Goal: Communication & Community: Answer question/provide support

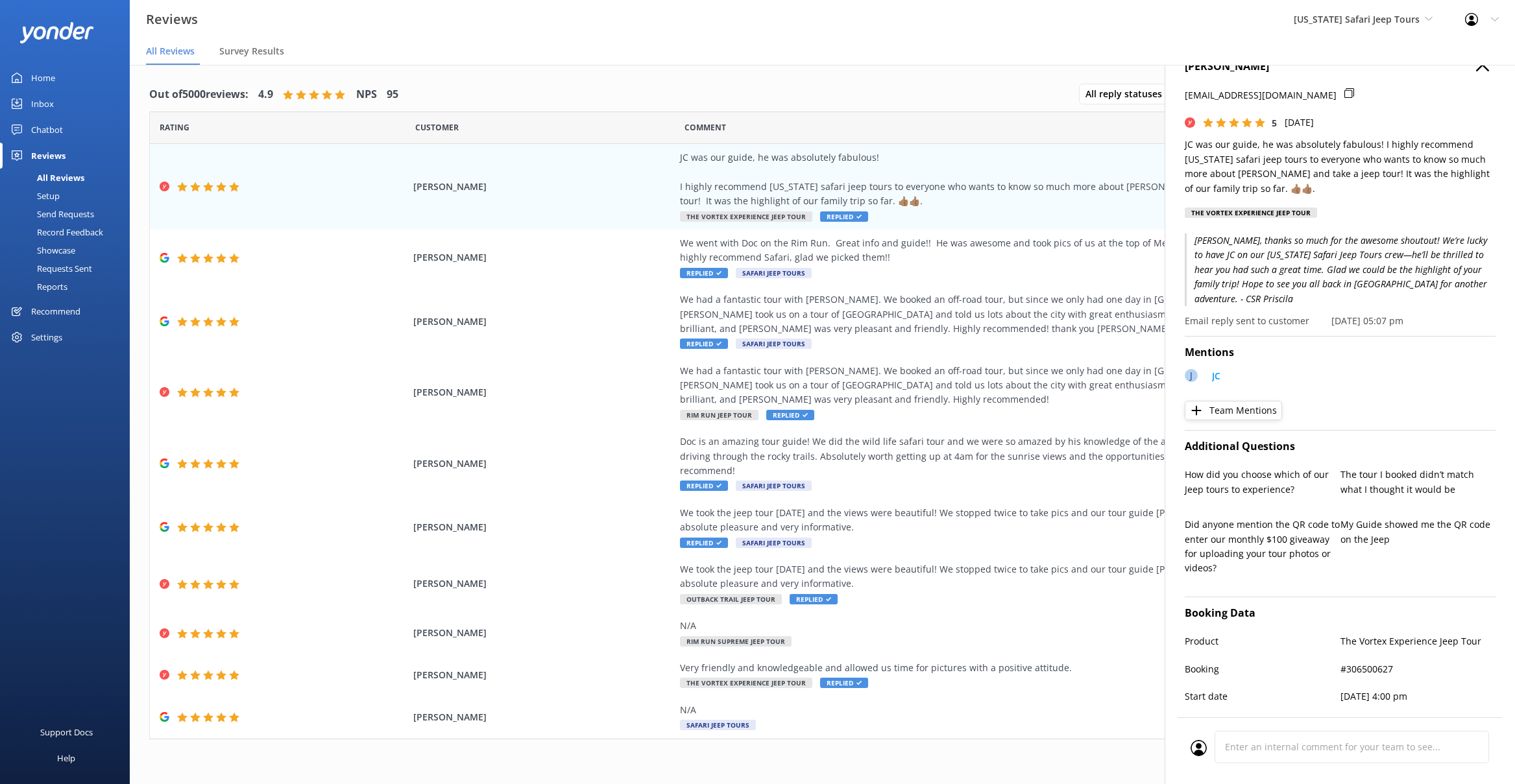
click at [31, 107] on div "Inbox" at bounding box center [42, 103] width 23 height 26
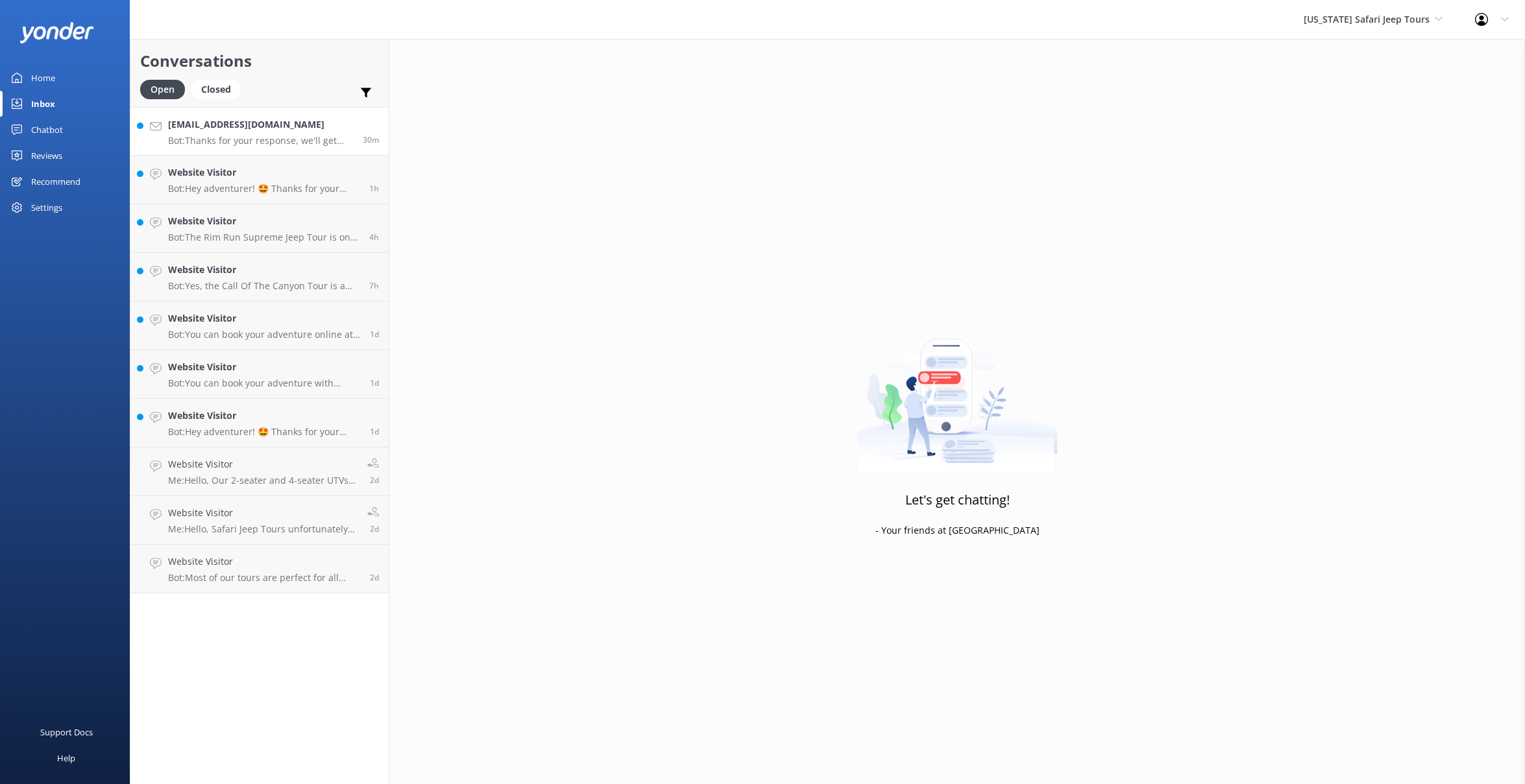
click at [231, 141] on p "Bot: Thanks for your response, we'll get back to you as soon as we can during o…" at bounding box center [260, 140] width 185 height 12
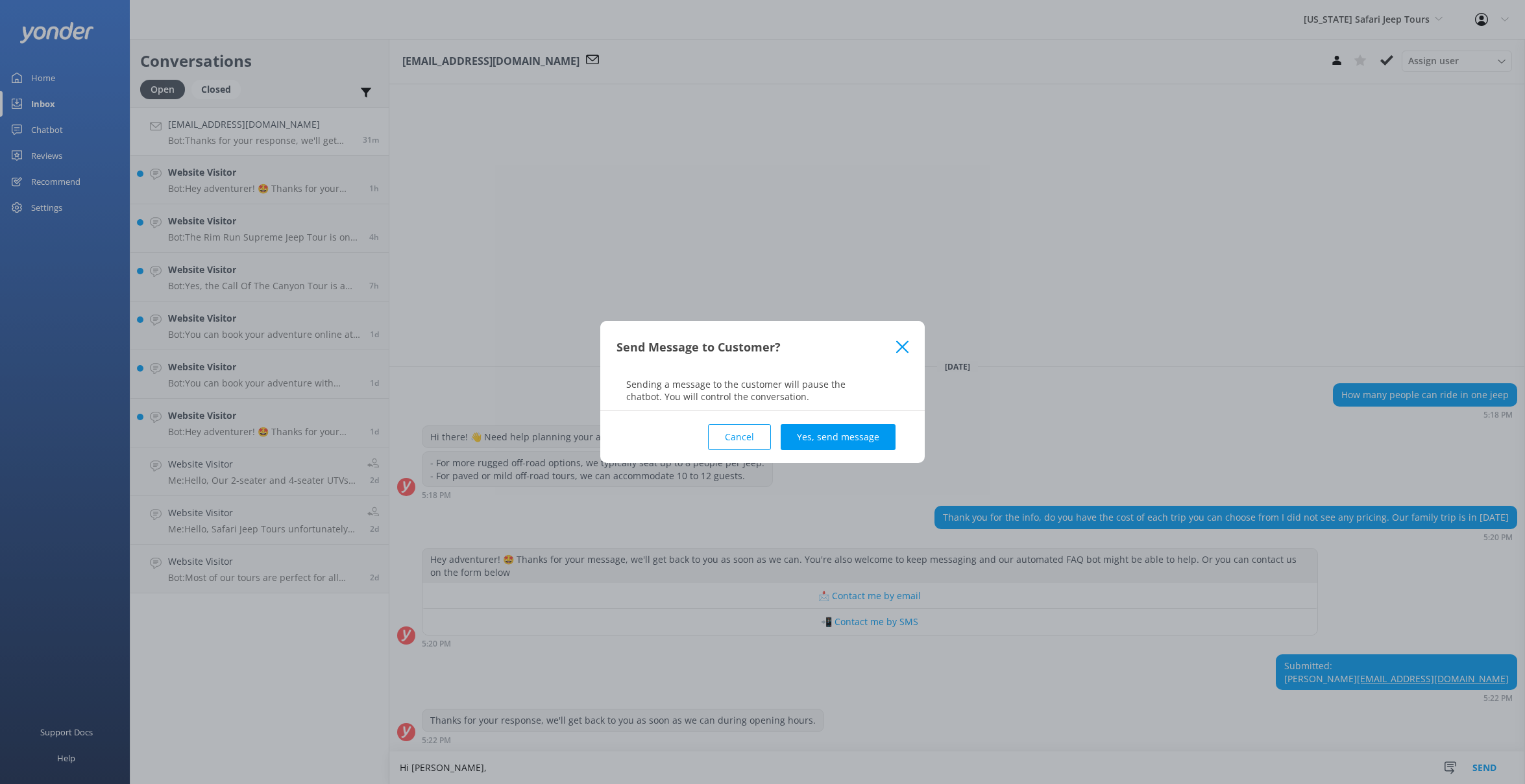
click at [719, 443] on button "Cancel" at bounding box center [739, 437] width 63 height 26
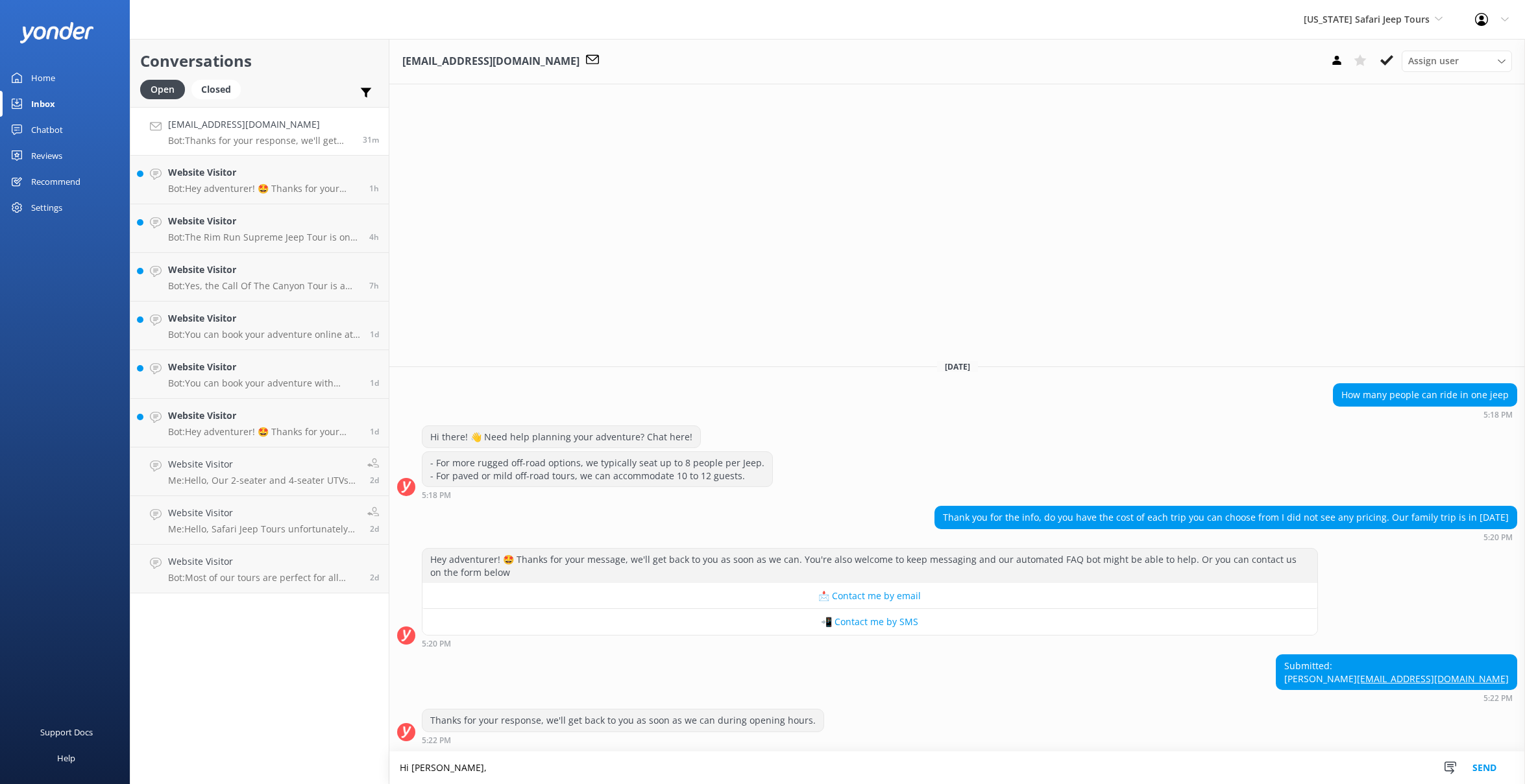
click at [464, 762] on textarea "Hi [PERSON_NAME]," at bounding box center [957, 768] width 1135 height 32
drag, startPoint x: 953, startPoint y: 768, endPoint x: 456, endPoint y: 780, distance: 497.1
click at [456, 780] on textarea "Hi [PERSON_NAME], Please contact our office at [PHONE_NUMBER] regarding any add…" at bounding box center [957, 768] width 1135 height 32
drag, startPoint x: 952, startPoint y: 768, endPoint x: 690, endPoint y: 769, distance: 262.0
click at [690, 769] on textarea "Hi [PERSON_NAME], Please contact our office at [PHONE_NUMBER] regarding any add…" at bounding box center [957, 768] width 1135 height 32
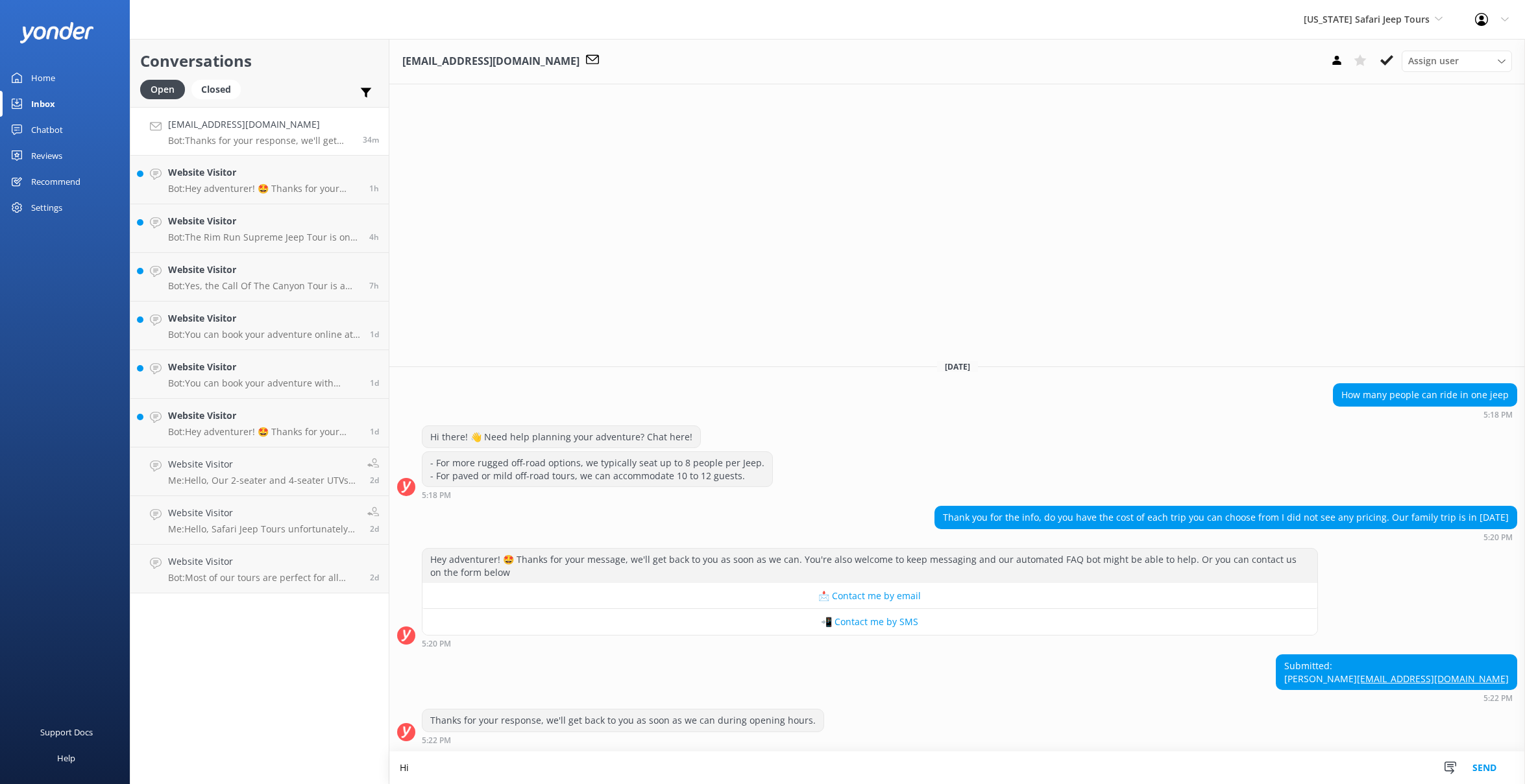
type textarea "H"
